Goal: Transaction & Acquisition: Purchase product/service

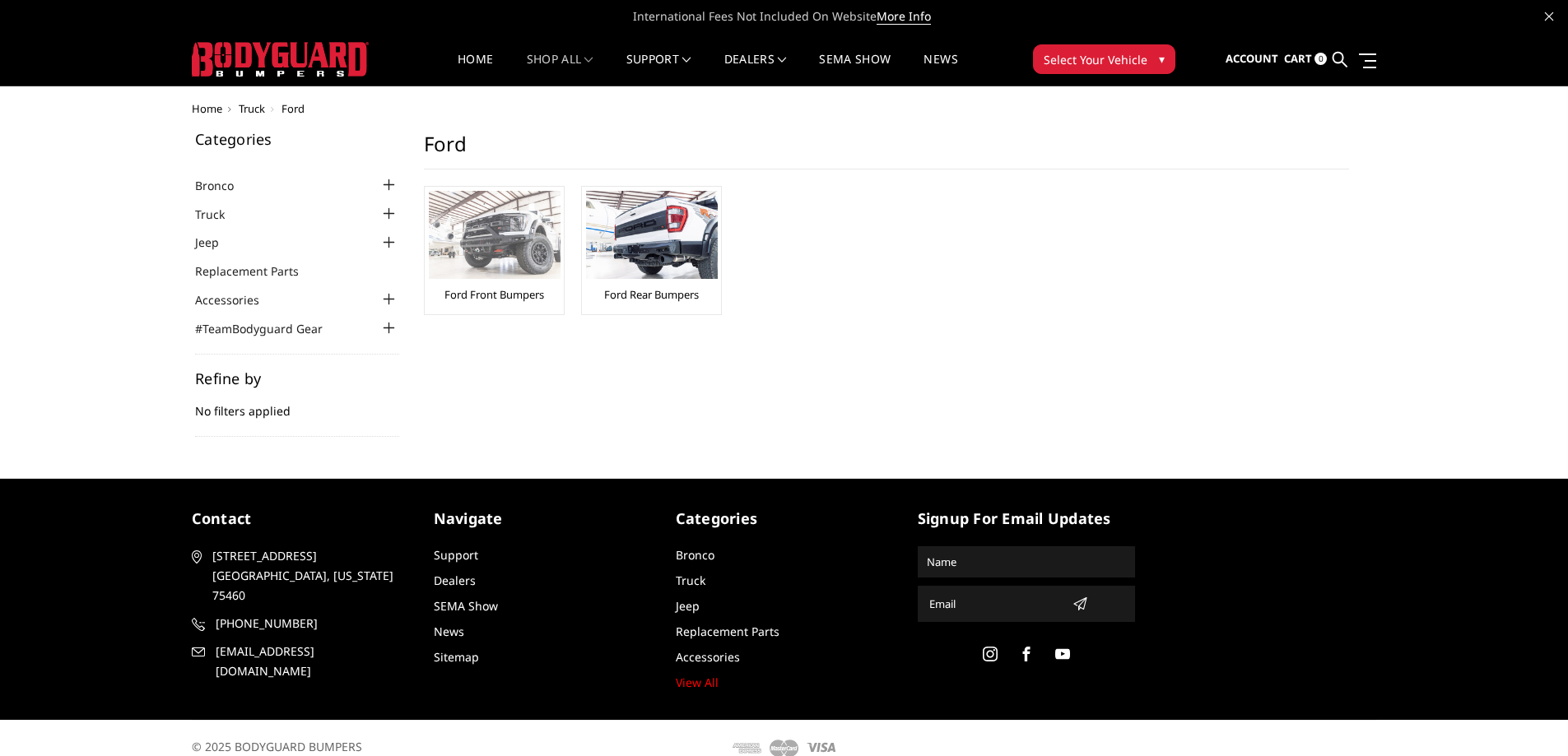
click at [513, 227] on img at bounding box center [495, 235] width 132 height 88
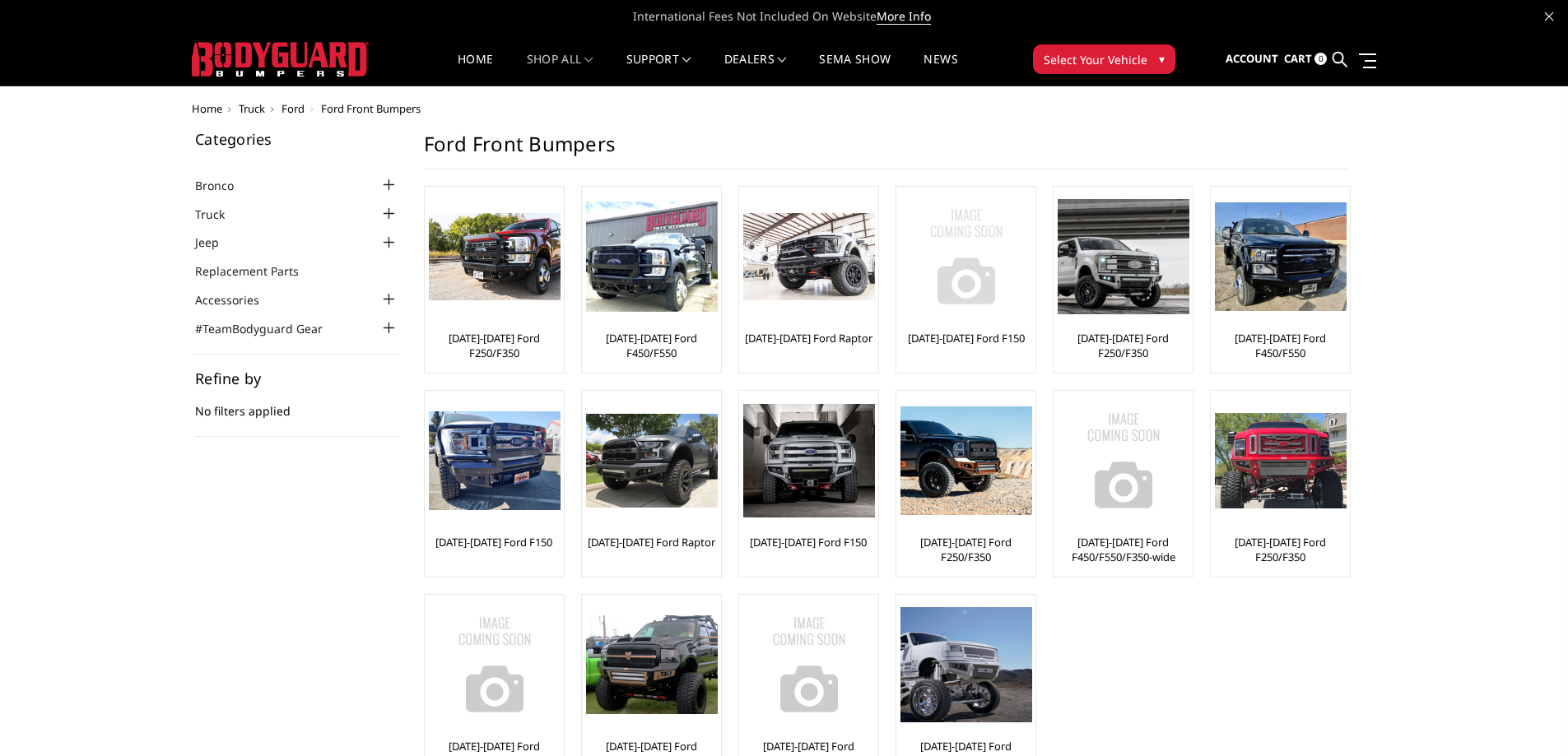
click at [968, 275] on img at bounding box center [967, 257] width 132 height 132
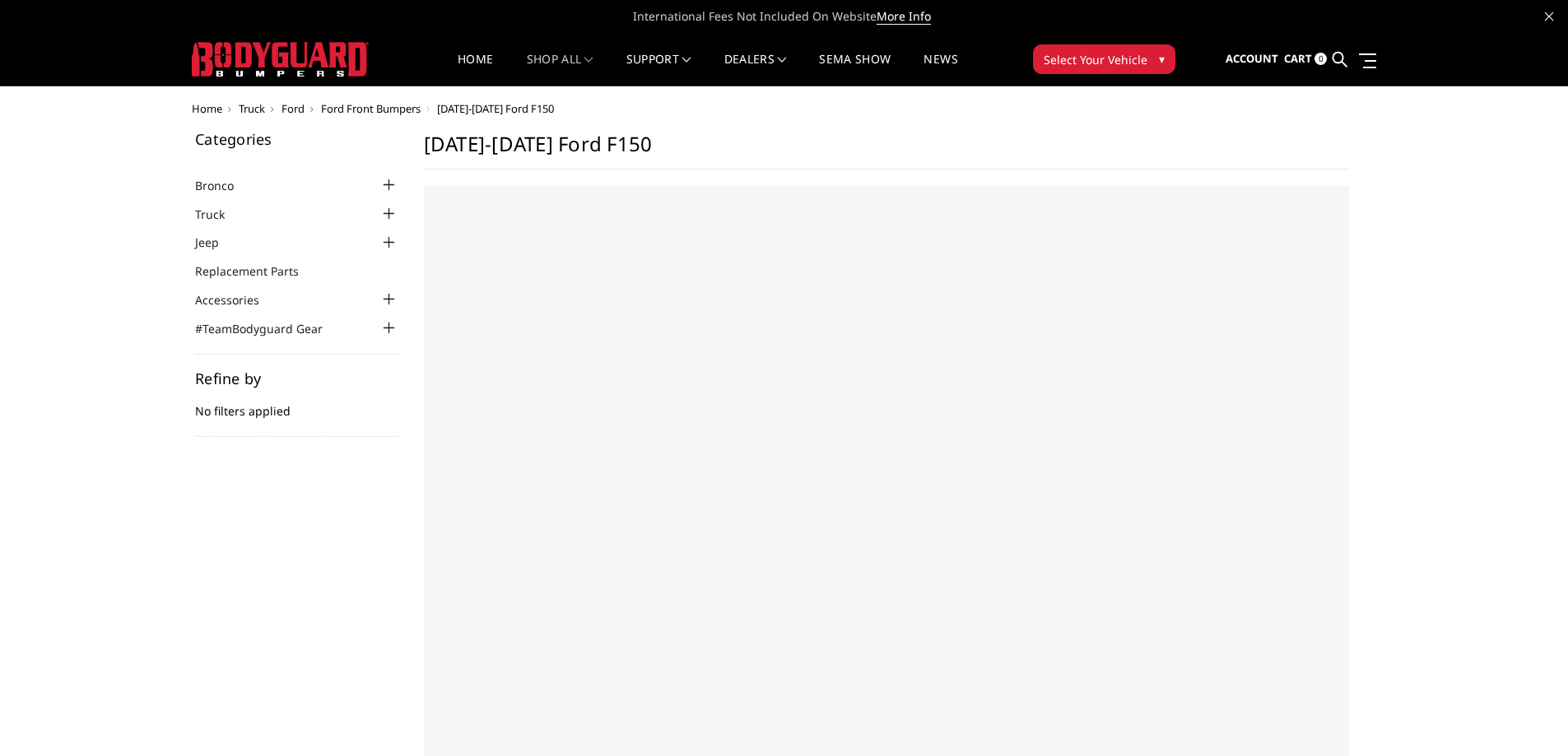
select select "US"
